Goal: Information Seeking & Learning: Check status

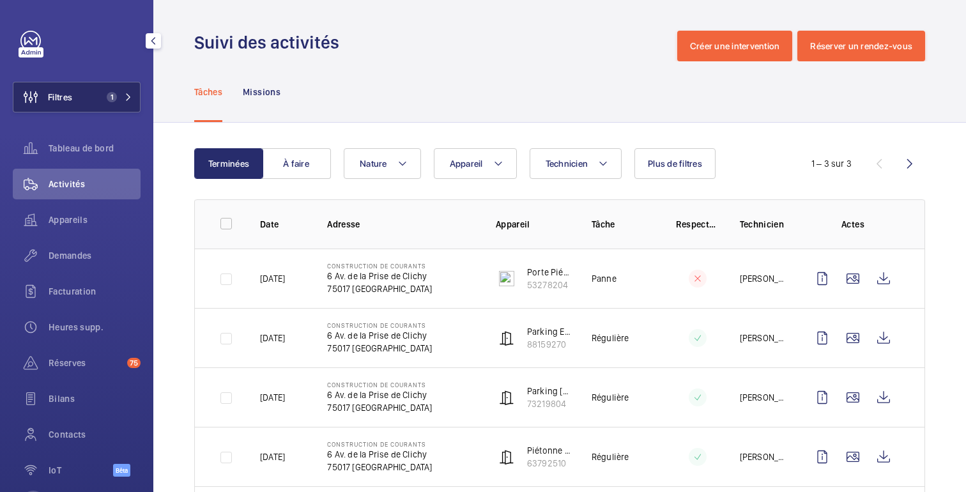
click at [68, 97] on font "Filtres" at bounding box center [60, 97] width 24 height 10
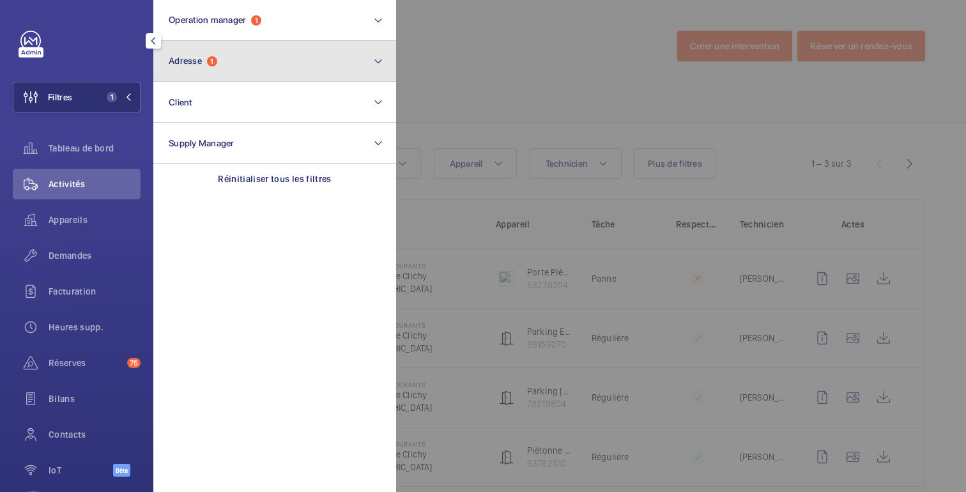
click at [217, 65] on span "Adresse 1" at bounding box center [193, 61] width 49 height 11
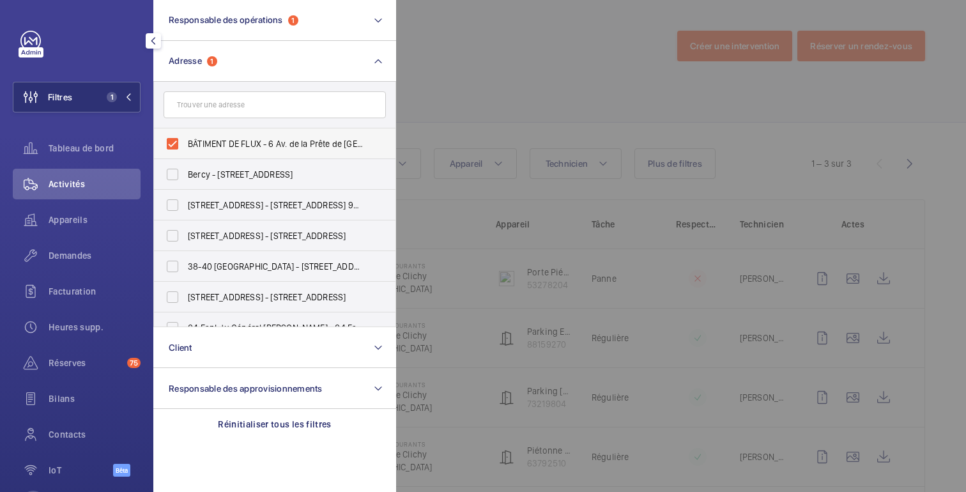
click at [196, 143] on font "BÂTIMENT DE FLUX - 6 Av. de la Prête de [GEOGRAPHIC_DATA], [GEOGRAPHIC_DATA]" at bounding box center [348, 144] width 320 height 10
click at [185, 143] on input "BÂTIMENT DE FLUX - 6 Av. de la Prête de [GEOGRAPHIC_DATA], [GEOGRAPHIC_DATA]" at bounding box center [173, 144] width 26 height 26
checkbox input "false"
click at [235, 103] on input "text" at bounding box center [275, 104] width 222 height 27
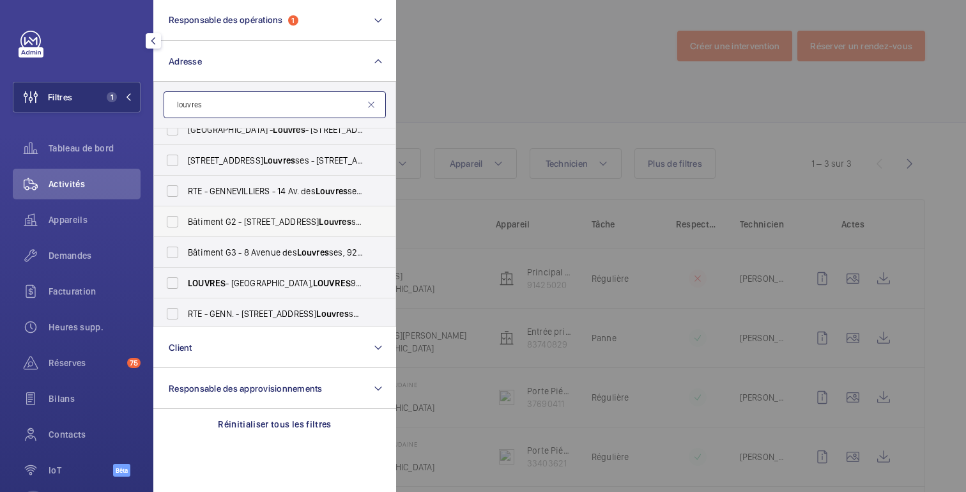
scroll to position [17, 0]
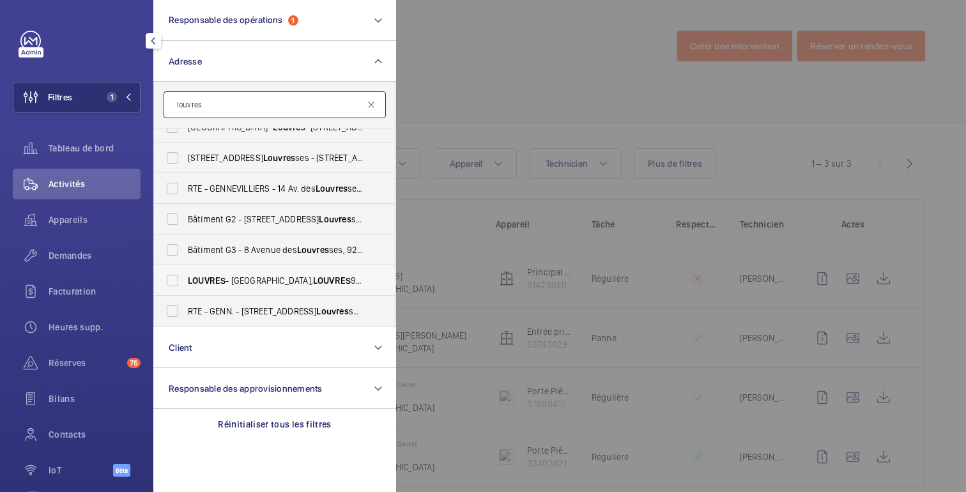
type input "louvres"
click at [224, 277] on font "LOUVRES" at bounding box center [207, 280] width 38 height 10
click at [185, 277] on input "[GEOGRAPHIC_DATA] - [GEOGRAPHIC_DATA], [GEOGRAPHIC_DATA] 95380" at bounding box center [173, 281] width 26 height 26
checkbox input "true"
click at [528, 53] on div at bounding box center [879, 246] width 966 height 492
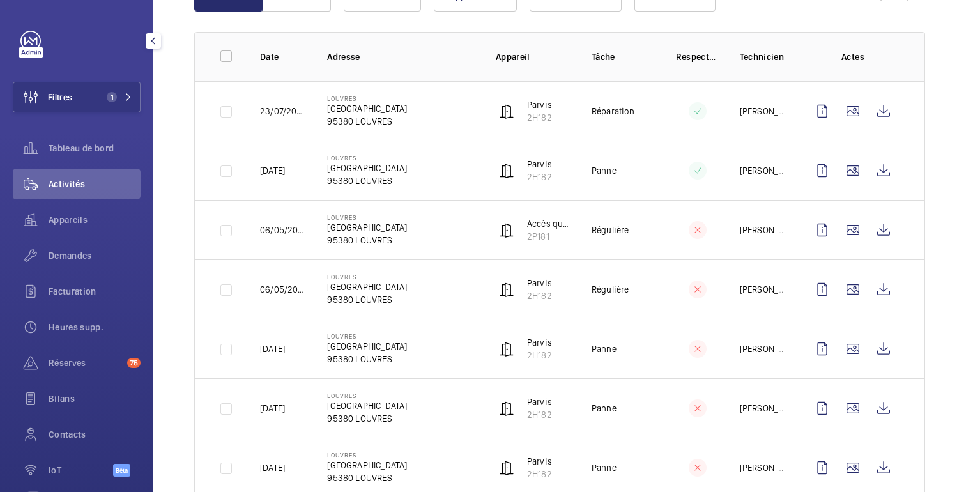
scroll to position [166, 0]
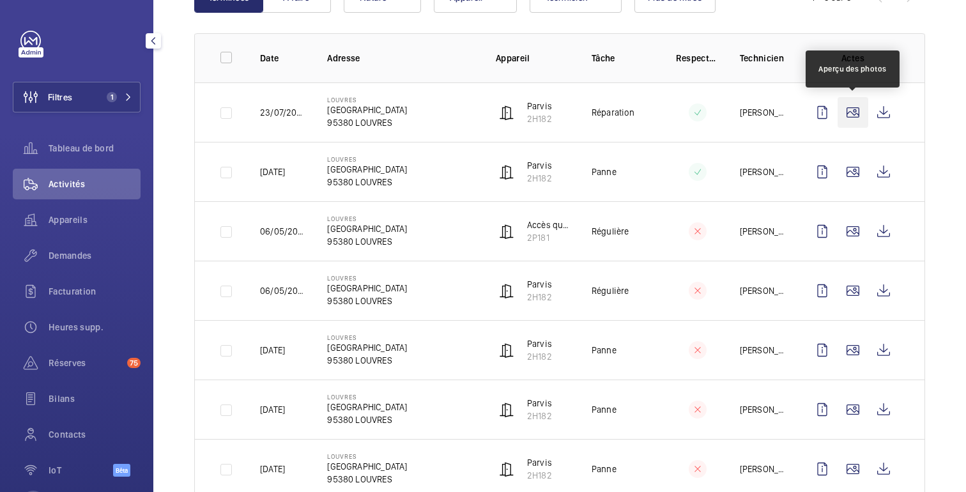
click at [854, 114] on wm-front-icon-button at bounding box center [853, 112] width 31 height 31
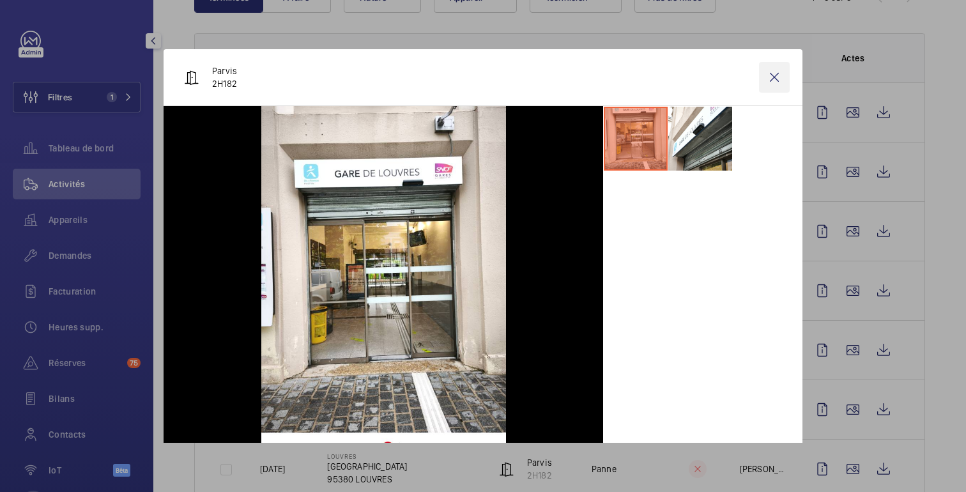
click at [777, 73] on wm-front-icon-button at bounding box center [774, 77] width 31 height 31
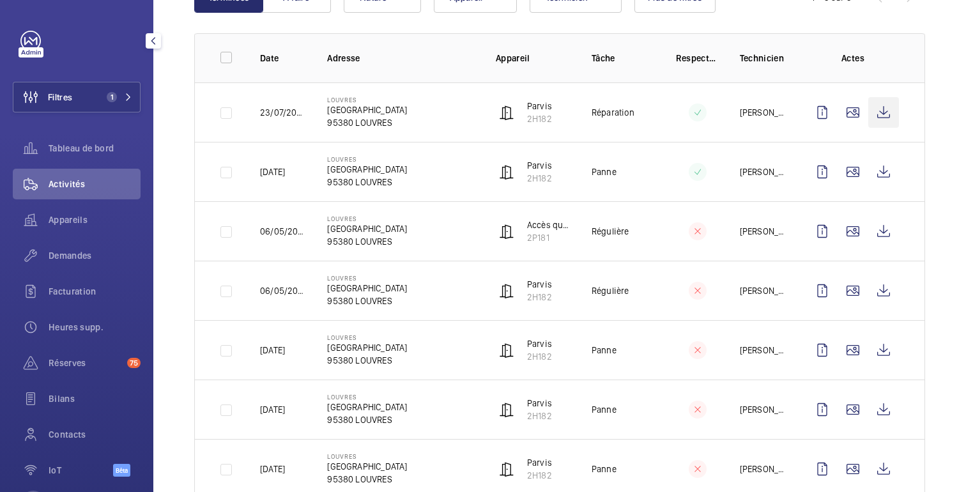
click at [882, 114] on wm-front-icon-button at bounding box center [883, 112] width 31 height 31
click at [109, 96] on span "1" at bounding box center [112, 97] width 10 height 10
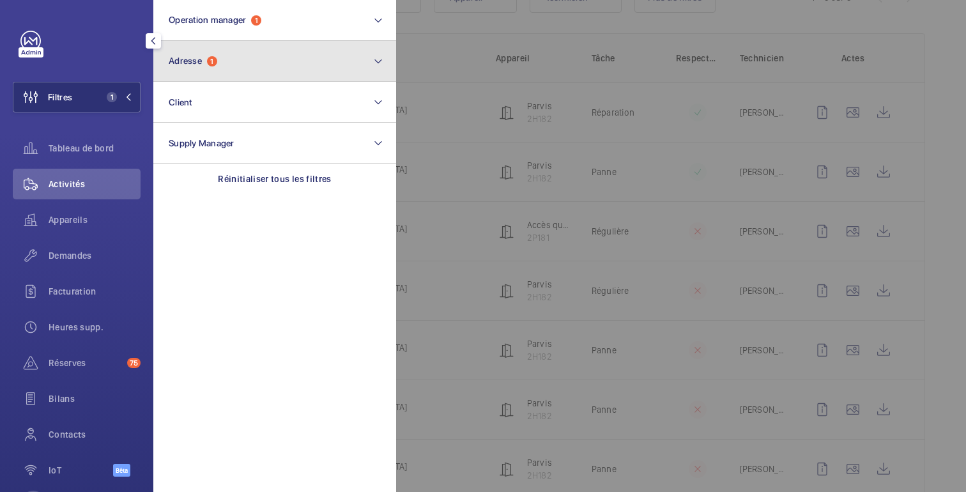
click at [230, 65] on button "Adresse 1" at bounding box center [274, 61] width 243 height 41
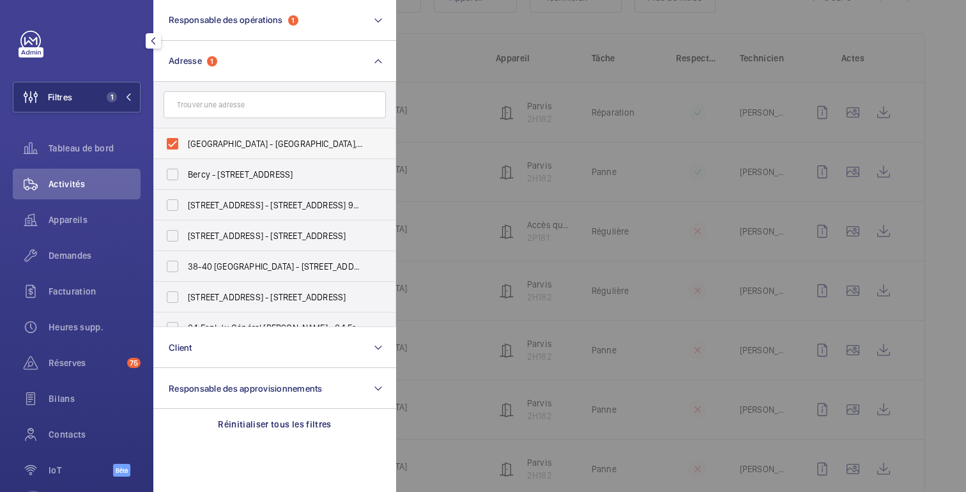
click at [179, 143] on label "[GEOGRAPHIC_DATA] - [GEOGRAPHIC_DATA], [GEOGRAPHIC_DATA] 95380" at bounding box center [265, 143] width 222 height 31
click at [179, 143] on input "[GEOGRAPHIC_DATA] - [GEOGRAPHIC_DATA], [GEOGRAPHIC_DATA] 95380" at bounding box center [173, 144] width 26 height 26
checkbox input "false"
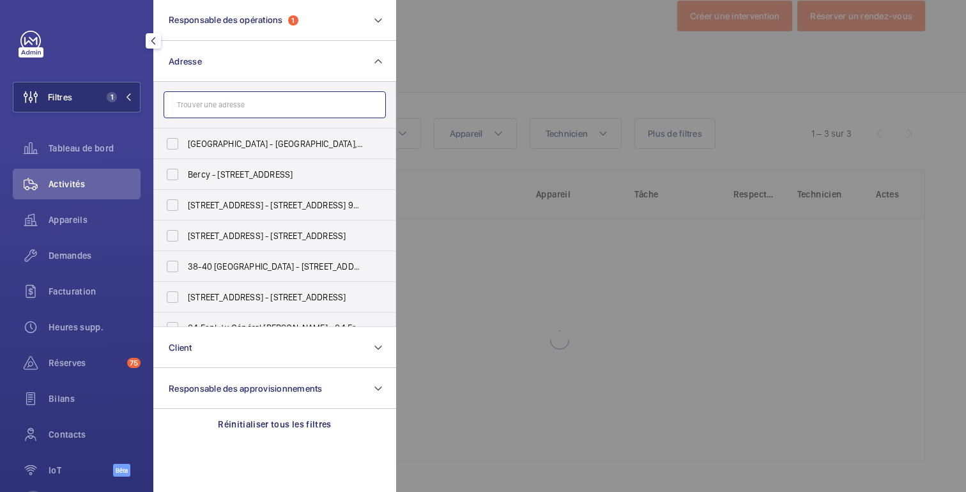
click at [229, 107] on input "text" at bounding box center [275, 104] width 222 height 27
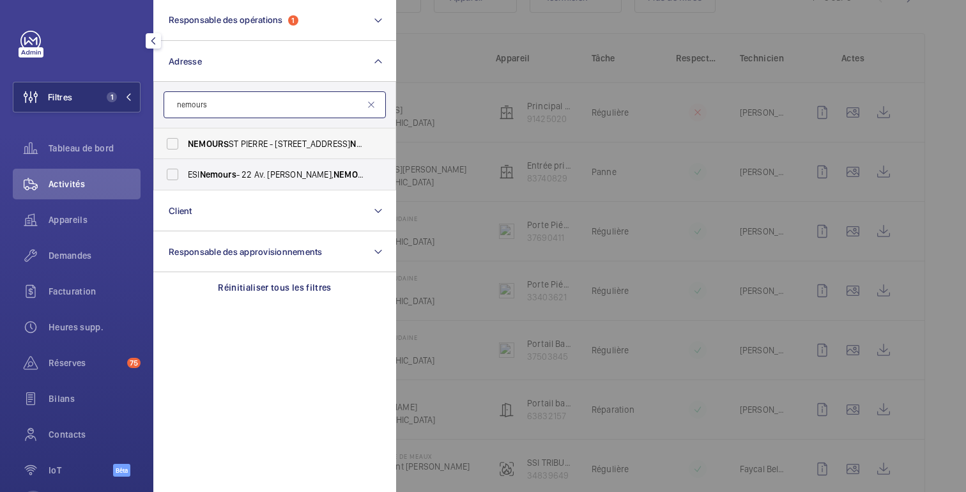
type input "nemours"
click at [210, 149] on span "NEMOURS ST PIERRE - [STREET_ADDRESS]" at bounding box center [276, 143] width 176 height 13
click at [185, 149] on input "NEMOURS ST PIERRE - [STREET_ADDRESS]" at bounding box center [173, 144] width 26 height 26
checkbox input "true"
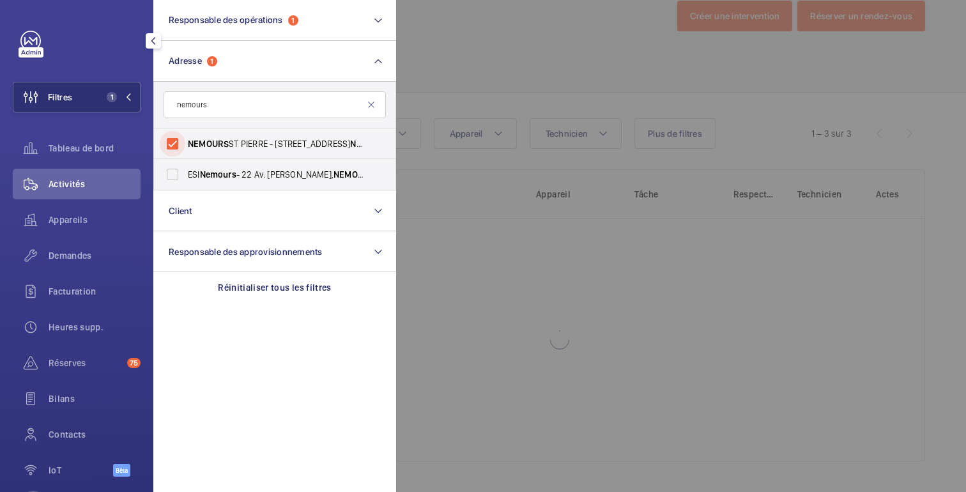
scroll to position [166, 0]
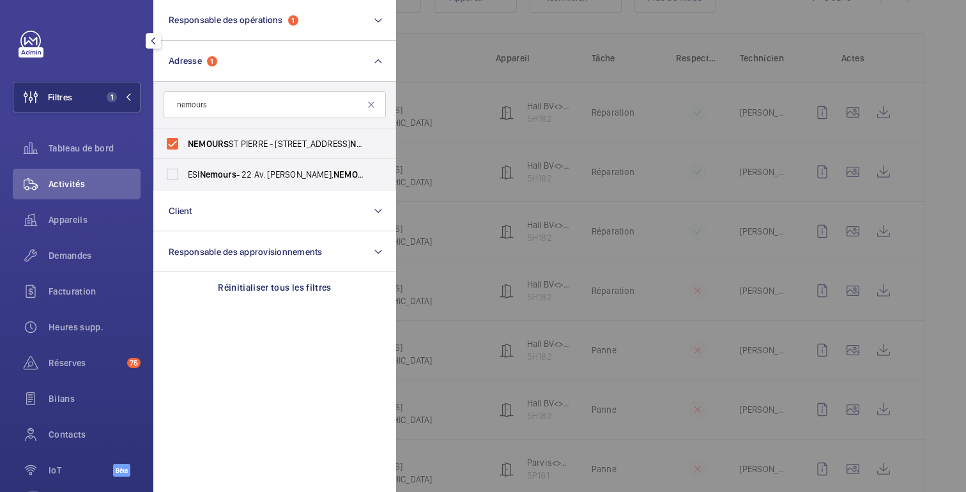
click at [538, 47] on div at bounding box center [879, 246] width 966 height 492
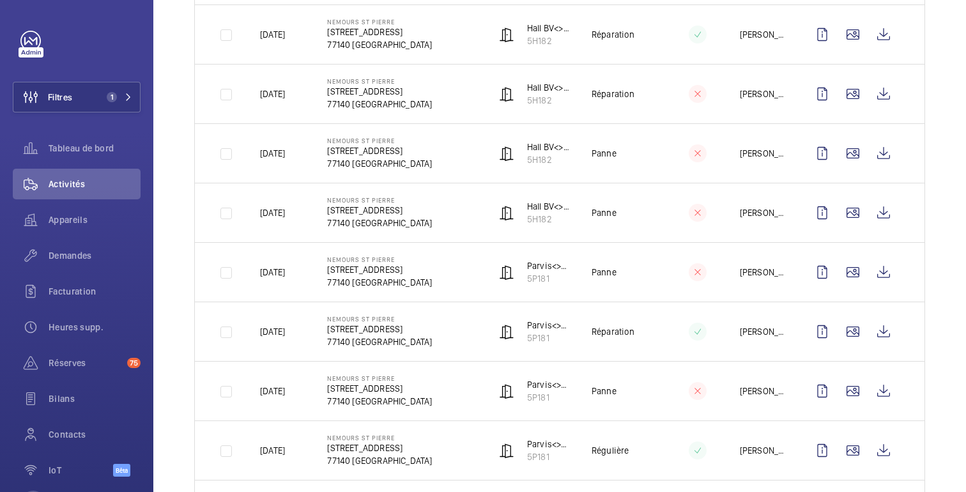
scroll to position [0, 0]
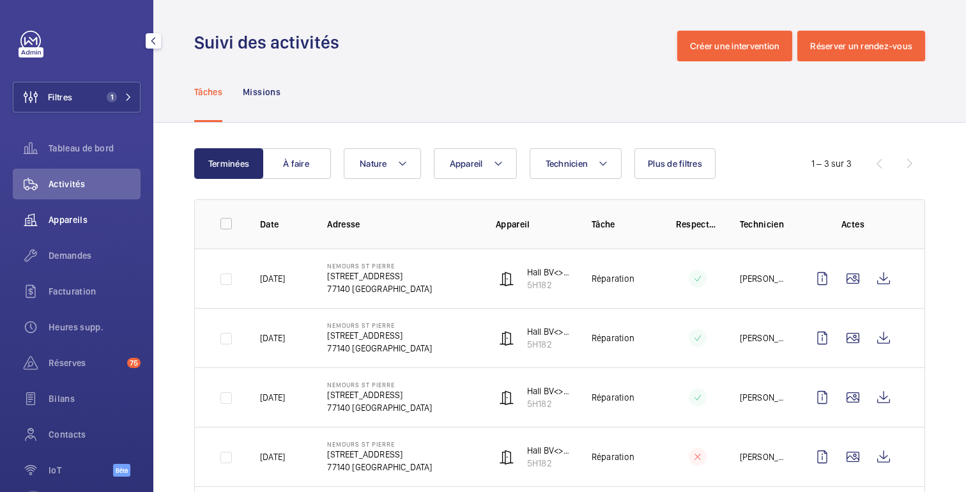
click at [62, 225] on span "Appareils" at bounding box center [95, 219] width 92 height 13
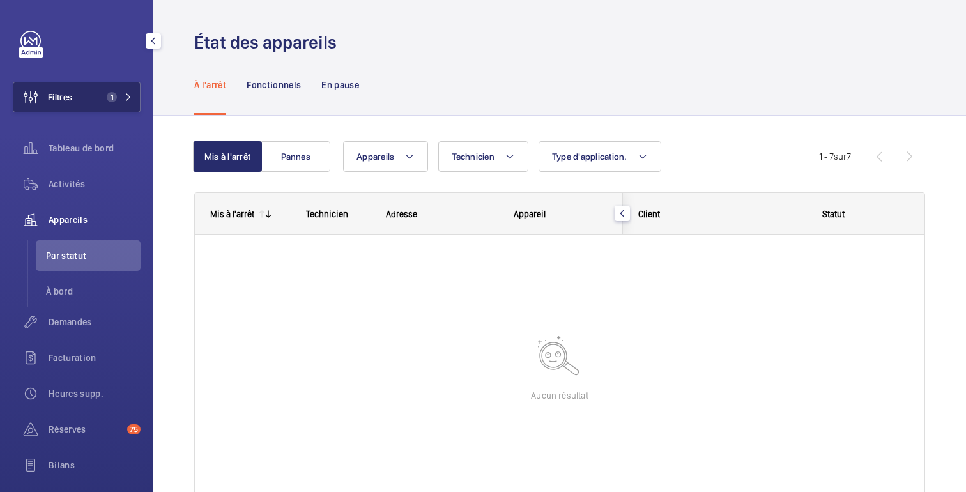
click at [84, 104] on button "Filtres 1" at bounding box center [77, 97] width 128 height 31
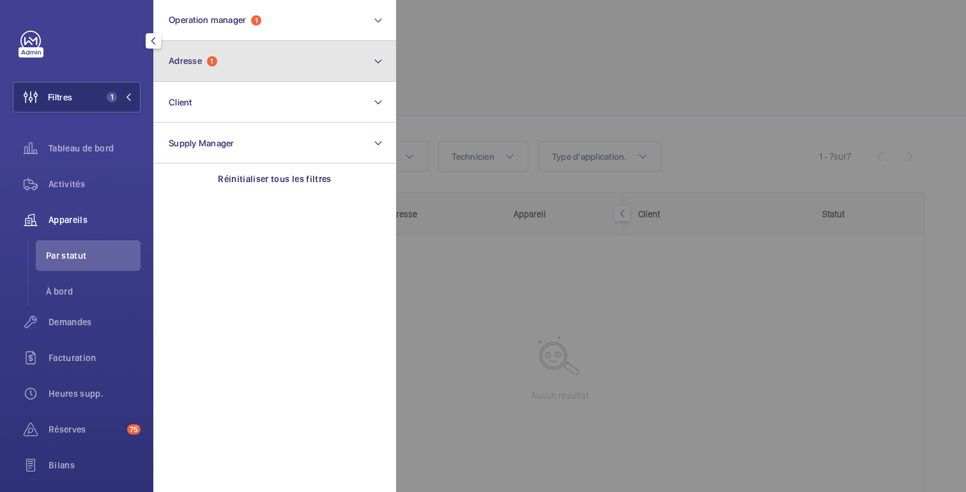
click at [185, 70] on button "Adresse 1" at bounding box center [274, 61] width 243 height 41
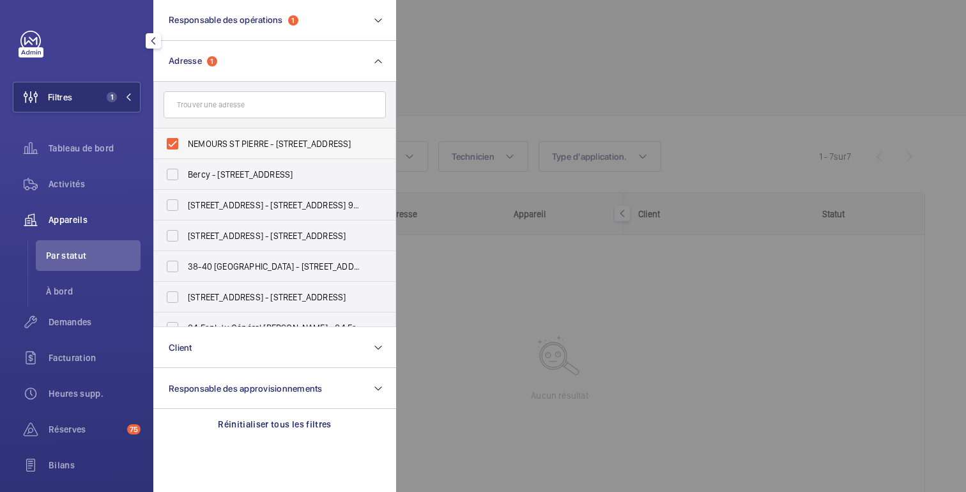
click at [200, 143] on font "NEMOURS ST PIERRE - [STREET_ADDRESS]" at bounding box center [270, 144] width 164 height 10
click at [185, 143] on input "NEMOURS ST PIERRE - [STREET_ADDRESS]" at bounding box center [173, 144] width 26 height 26
checkbox input "false"
click at [493, 66] on div at bounding box center [879, 246] width 966 height 492
